Goal: Information Seeking & Learning: Learn about a topic

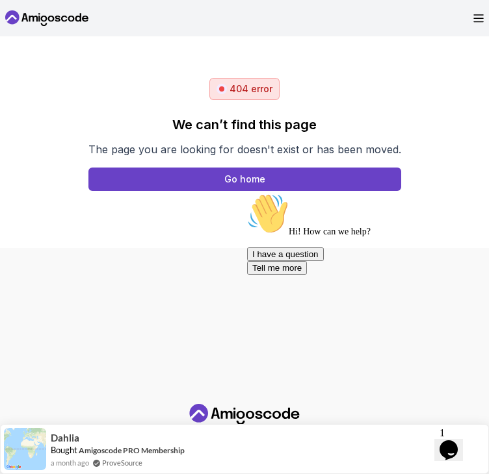
click at [361, 166] on body "Products Resources Pricing Testimonials For Business Members Area 404 error We …" at bounding box center [244, 237] width 489 height 474
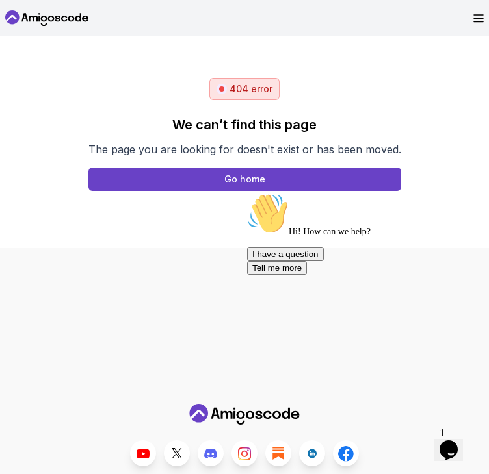
click at [63, 17] on icon at bounding box center [46, 18] width 83 height 21
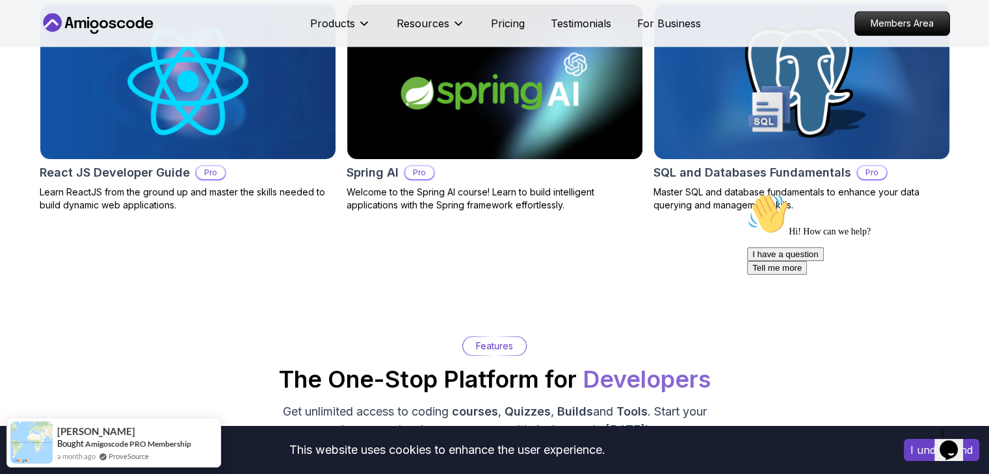
scroll to position [1652, 0]
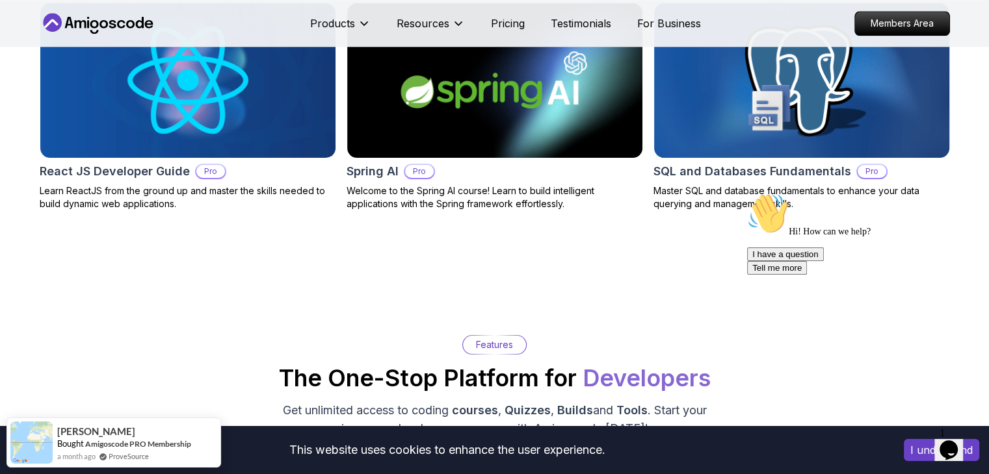
click at [488, 107] on img at bounding box center [801, 80] width 310 height 162
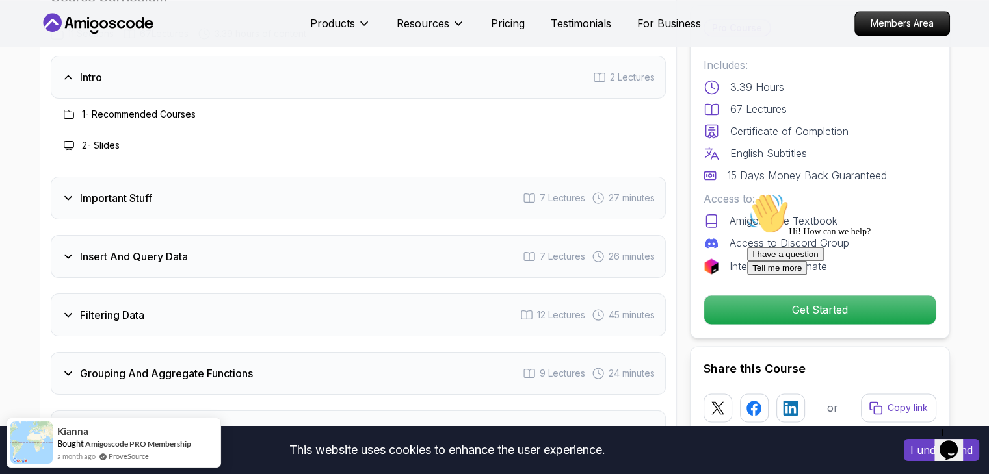
scroll to position [1789, 0]
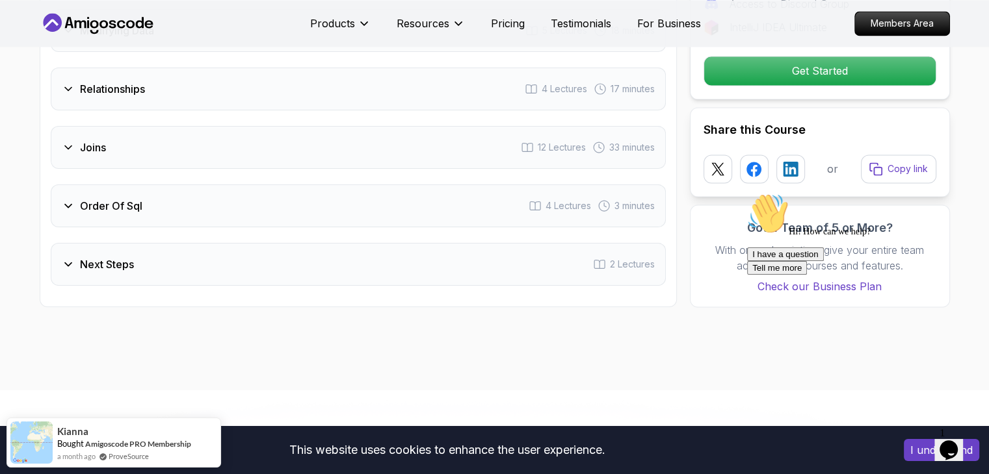
click at [187, 246] on div "Next Steps 2 Lectures" at bounding box center [358, 264] width 615 height 43
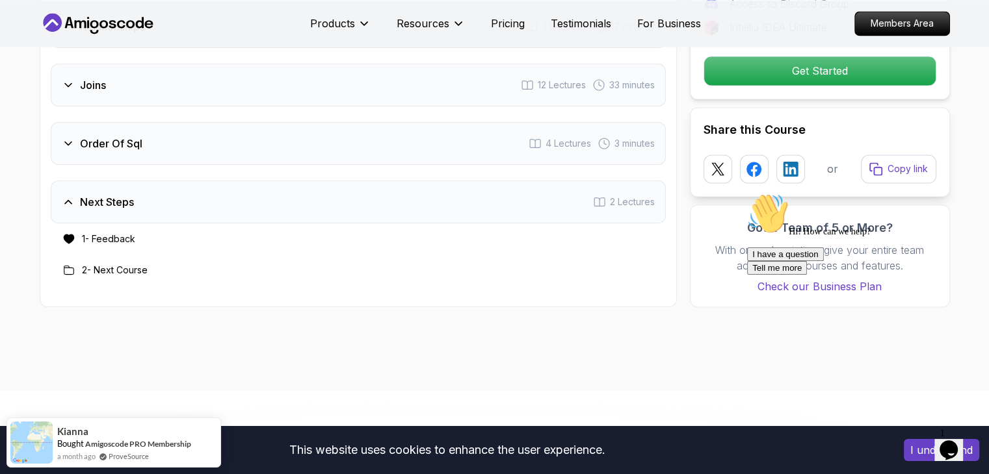
scroll to position [2187, 0]
